Goal: Task Accomplishment & Management: Use online tool/utility

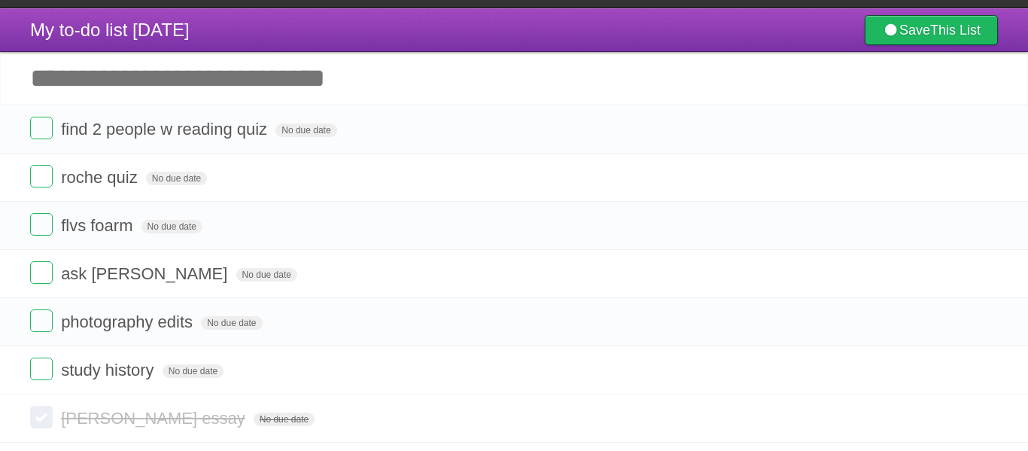
scroll to position [20, 0]
click at [48, 178] on label at bounding box center [41, 176] width 23 height 23
click at [44, 261] on label at bounding box center [41, 272] width 23 height 23
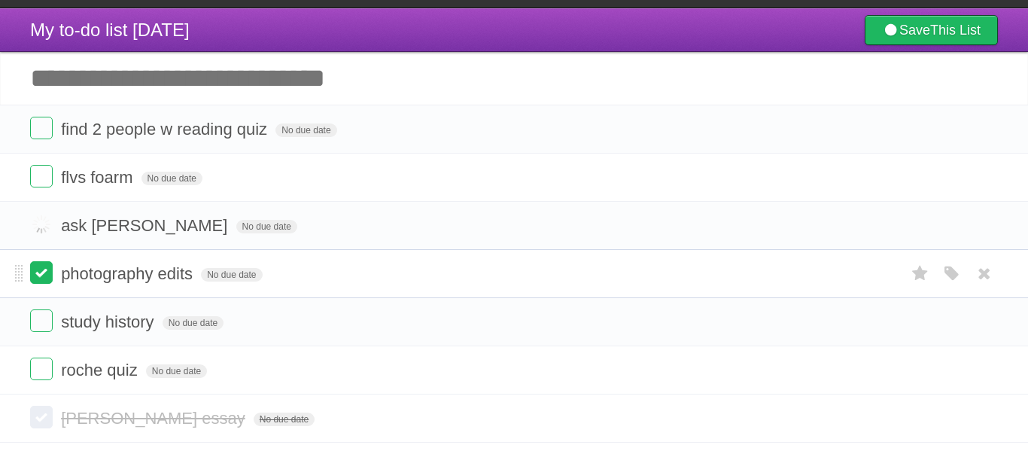
click at [40, 282] on label at bounding box center [41, 272] width 23 height 23
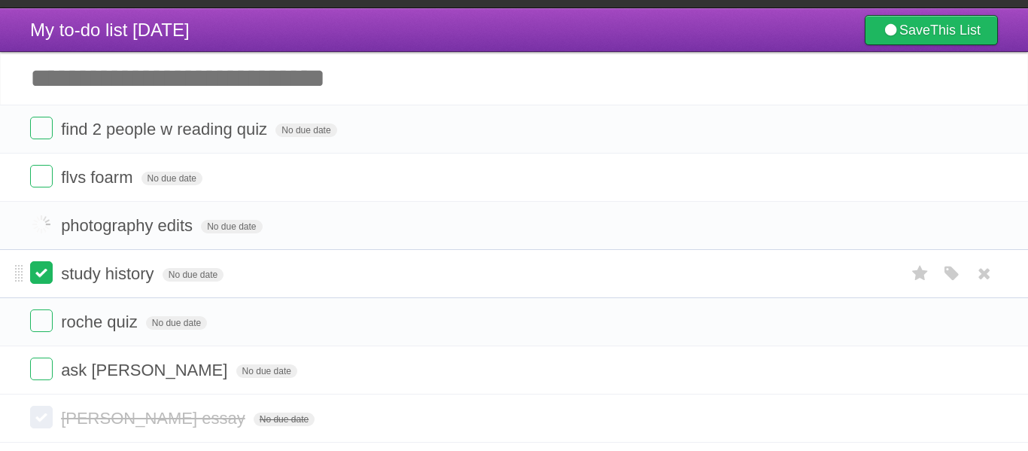
click at [38, 281] on label at bounding box center [41, 272] width 23 height 23
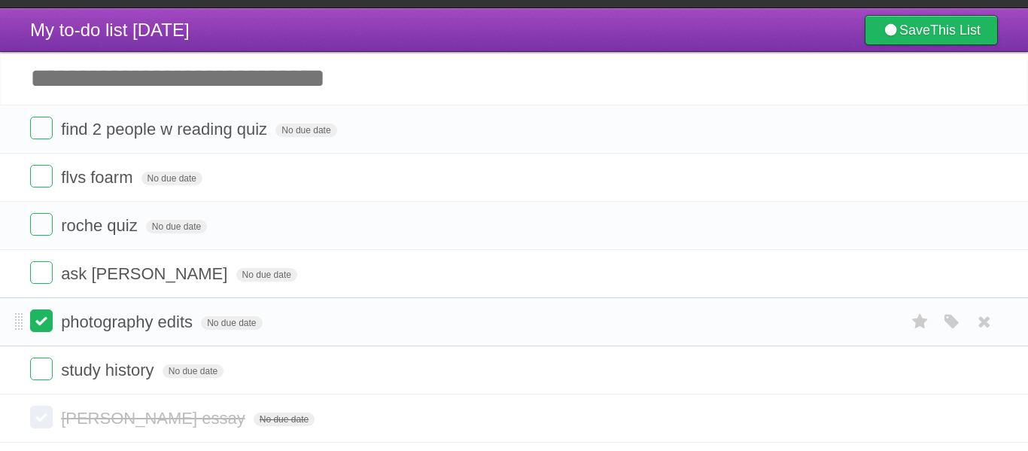
click at [43, 323] on label at bounding box center [41, 320] width 23 height 23
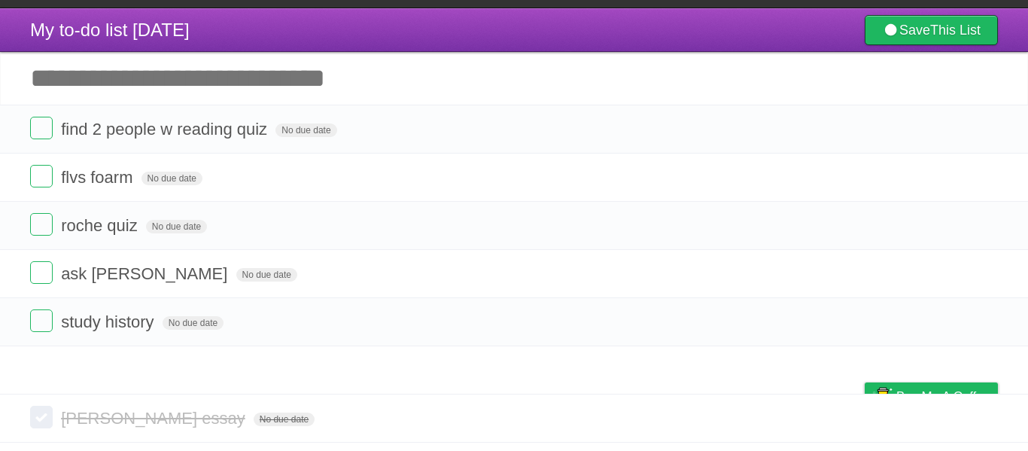
click at [44, 372] on label at bounding box center [41, 368] width 23 height 23
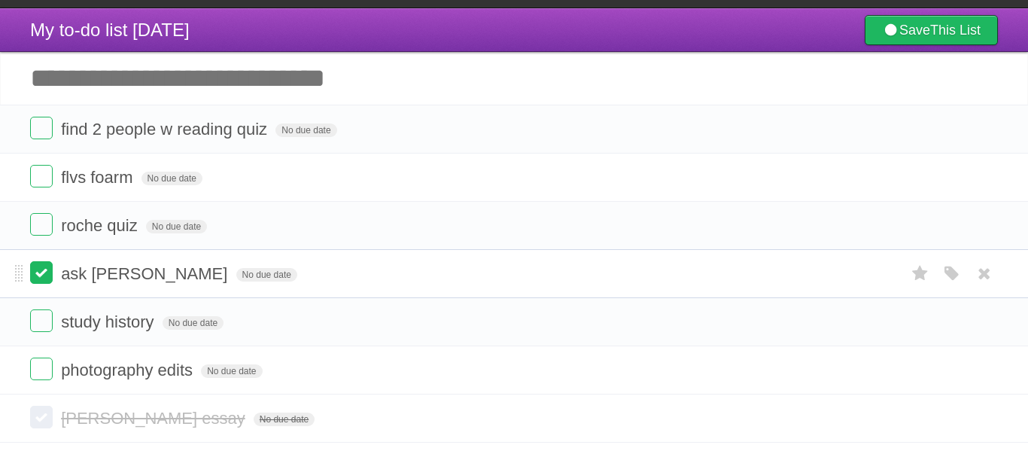
click at [49, 284] on label at bounding box center [41, 272] width 23 height 23
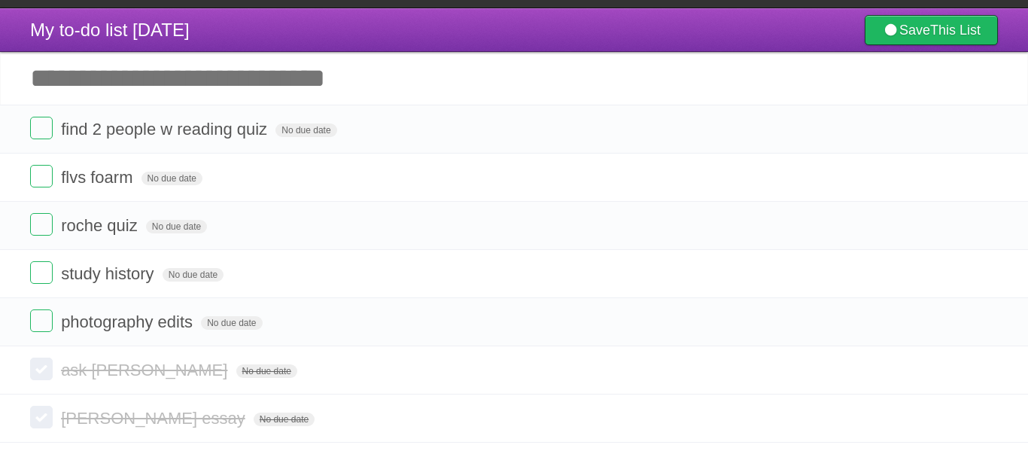
click at [49, 284] on label at bounding box center [41, 272] width 23 height 23
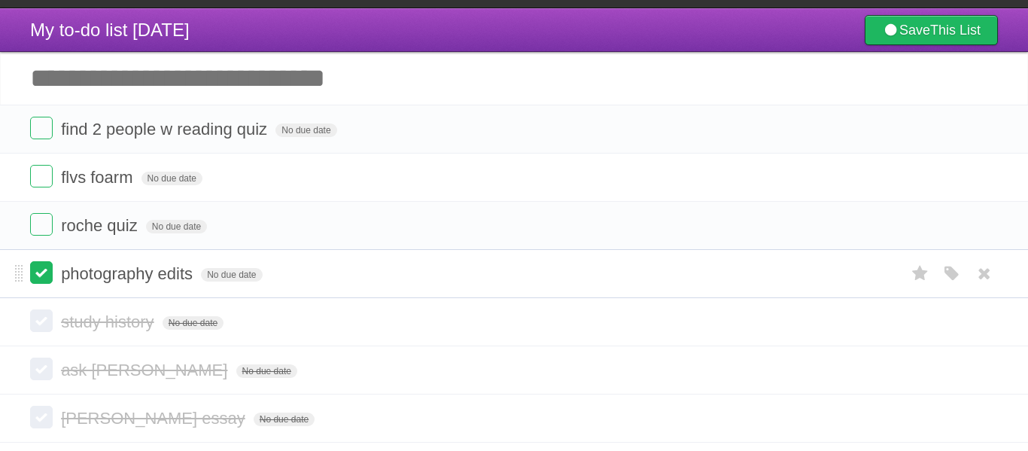
click at [46, 281] on label at bounding box center [41, 272] width 23 height 23
click at [49, 178] on label at bounding box center [41, 176] width 23 height 23
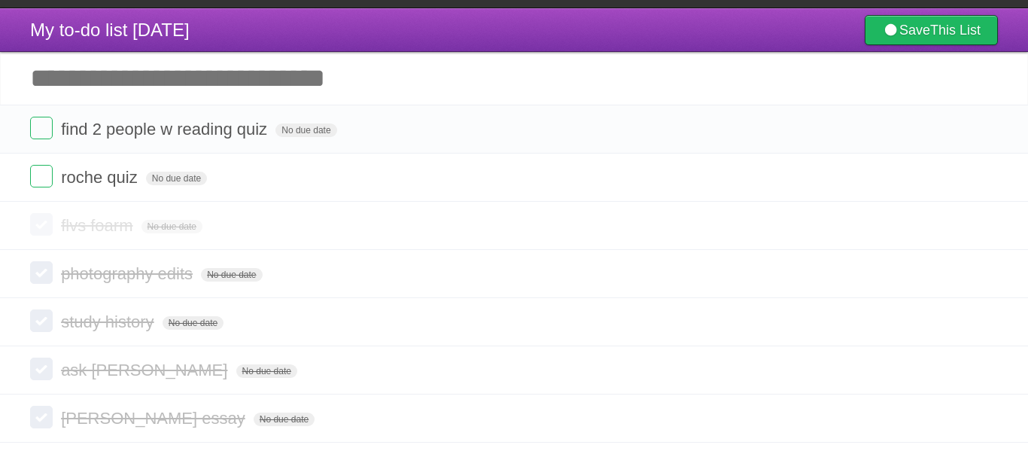
click at [46, 221] on label at bounding box center [41, 224] width 23 height 23
click at [37, 184] on label at bounding box center [41, 176] width 23 height 23
